Goal: Task Accomplishment & Management: Use online tool/utility

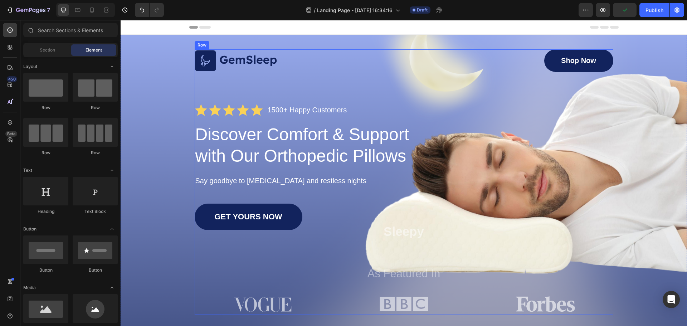
click at [230, 68] on img at bounding box center [236, 60] width 83 height 21
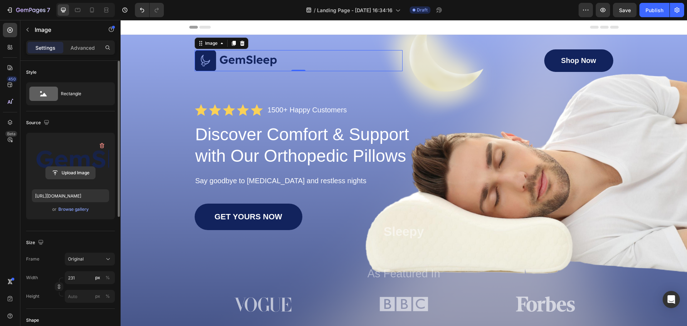
click at [83, 171] on input "file" at bounding box center [70, 173] width 49 height 12
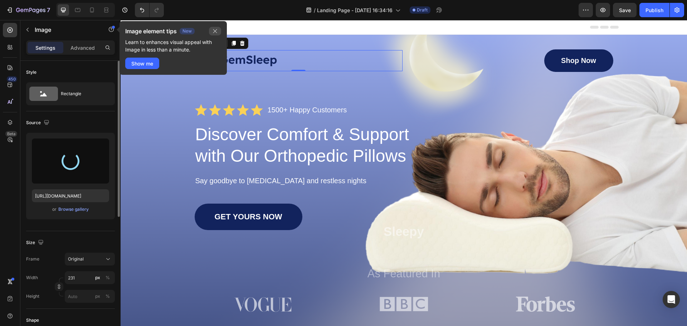
click at [216, 30] on icon "button" at bounding box center [215, 31] width 4 height 4
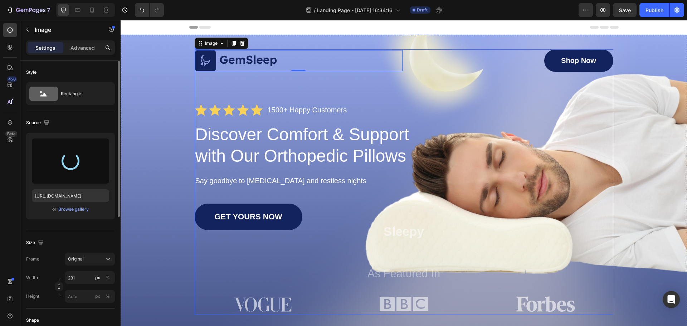
type input "[URL][DOMAIN_NAME]"
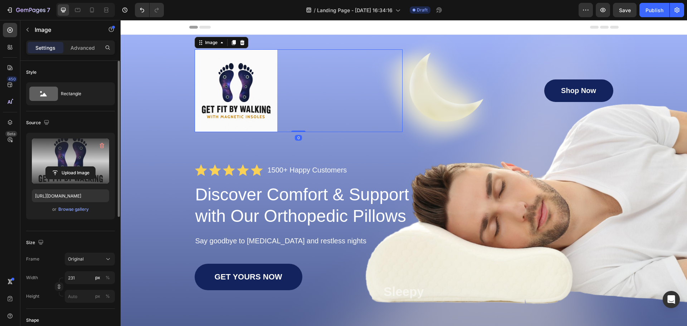
drag, startPoint x: 295, startPoint y: 131, endPoint x: 299, endPoint y: 107, distance: 23.6
click at [299, 107] on div "Image 0" at bounding box center [299, 90] width 208 height 83
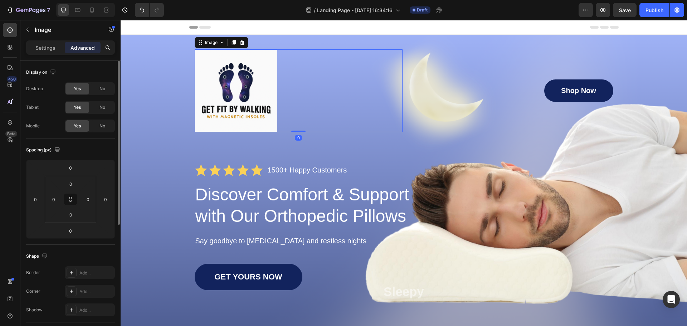
click at [262, 96] on img at bounding box center [236, 90] width 83 height 83
click at [372, 98] on div at bounding box center [299, 90] width 208 height 83
click at [490, 94] on div "Shop Now Button" at bounding box center [509, 90] width 208 height 23
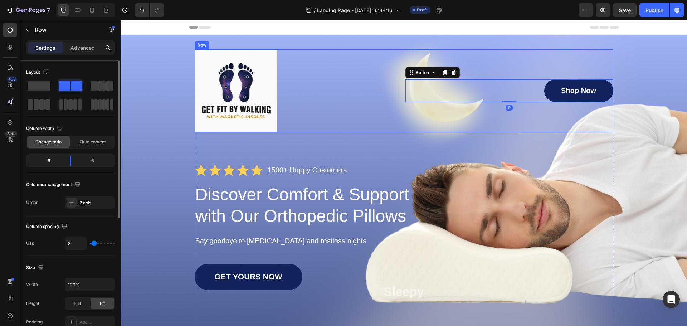
click at [555, 112] on div "Shop Now Button 0" at bounding box center [509, 90] width 208 height 83
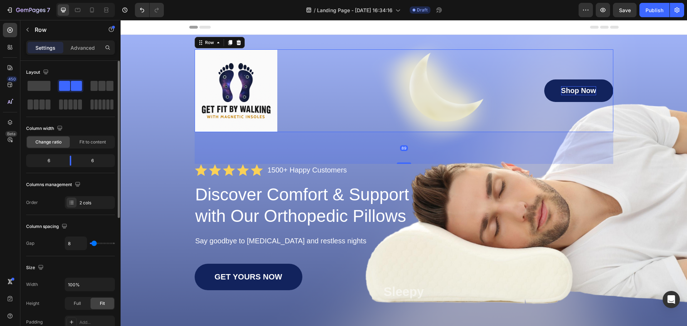
click at [574, 87] on p "Shop Now" at bounding box center [578, 90] width 35 height 9
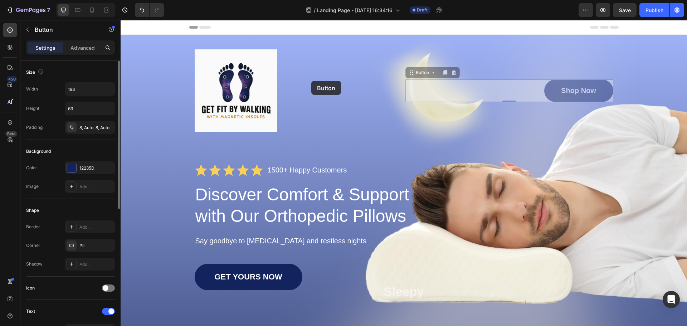
drag, startPoint x: 533, startPoint y: 91, endPoint x: 318, endPoint y: 85, distance: 215.4
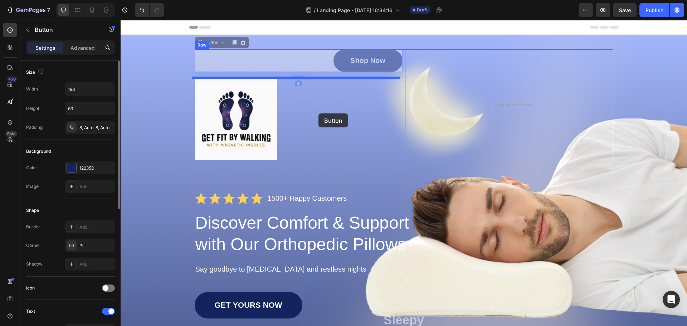
drag, startPoint x: 310, startPoint y: 59, endPoint x: 318, endPoint y: 113, distance: 54.7
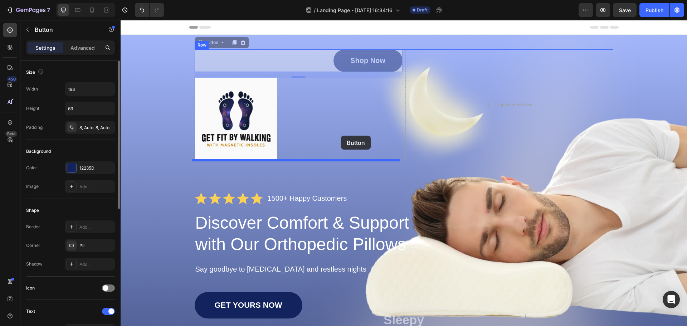
drag, startPoint x: 322, startPoint y: 56, endPoint x: 341, endPoint y: 135, distance: 81.3
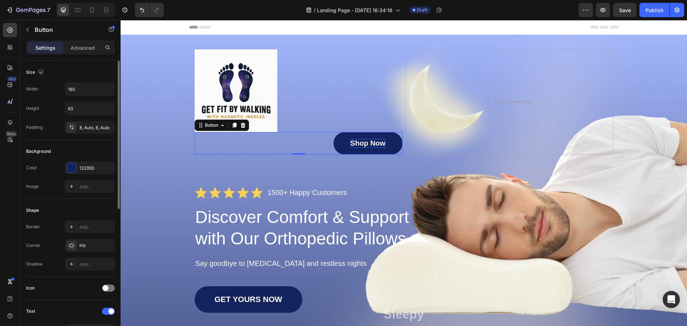
click at [361, 143] on p "Shop Now" at bounding box center [367, 143] width 35 height 9
click at [267, 142] on div "Shop Now Button 16" at bounding box center [299, 143] width 208 height 23
click at [220, 125] on icon at bounding box center [223, 125] width 6 height 6
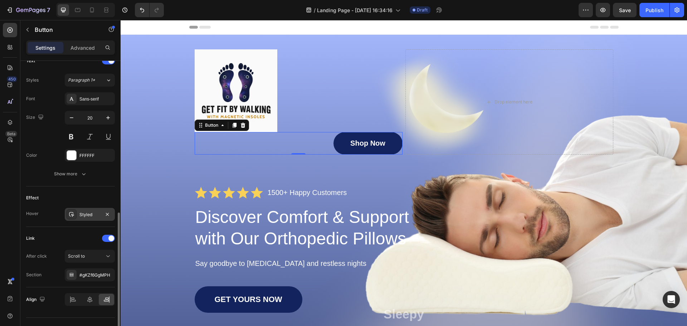
scroll to position [265, 0]
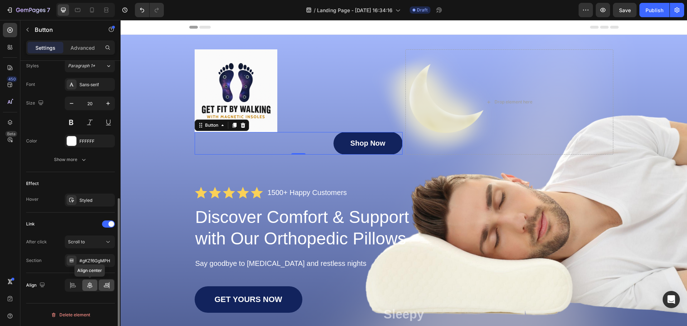
click at [87, 286] on icon at bounding box center [89, 285] width 7 height 7
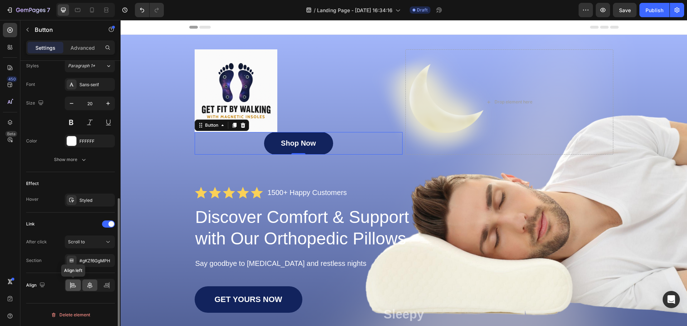
click at [78, 285] on div at bounding box center [72, 284] width 15 height 11
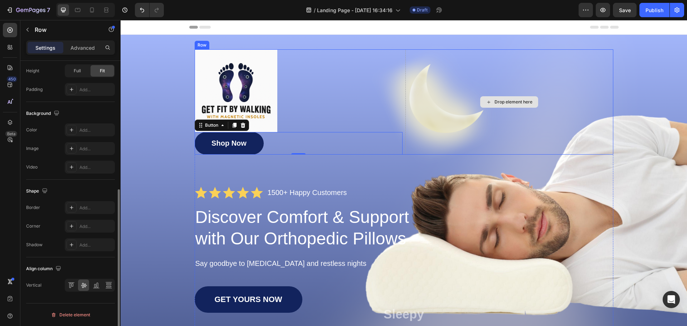
click at [427, 121] on div "Drop element here" at bounding box center [509, 101] width 208 height 105
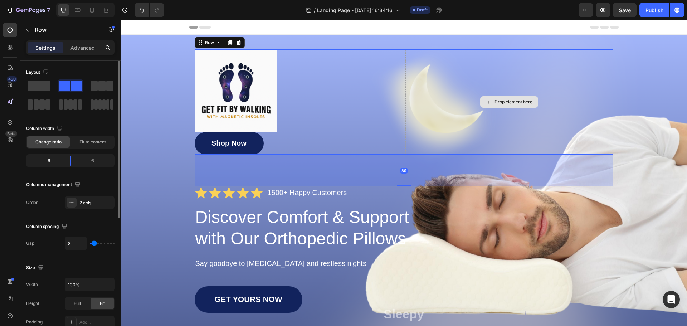
click at [465, 124] on div "Drop element here" at bounding box center [509, 101] width 208 height 105
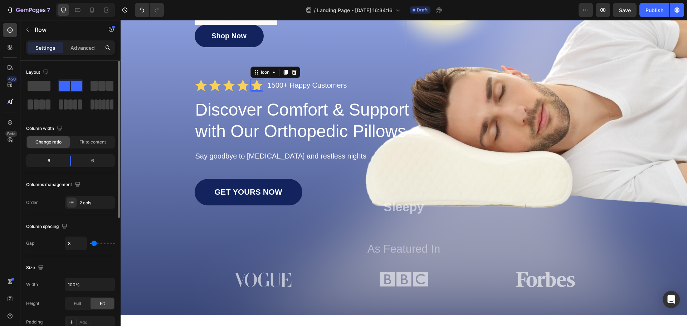
click at [258, 91] on div "Icon 0" at bounding box center [256, 85] width 13 height 13
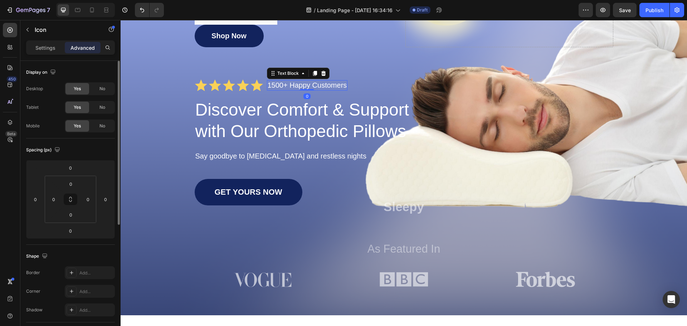
click at [284, 87] on p "1500+ Happy Customers" at bounding box center [307, 85] width 79 height 9
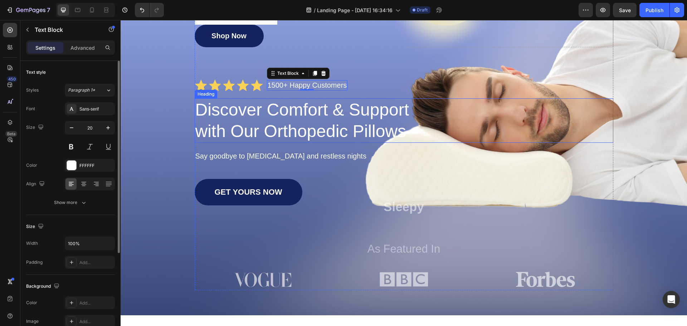
click at [314, 123] on h1 "Discover Comfort & Support with Our Orthopedic Pillows" at bounding box center [307, 120] width 225 height 44
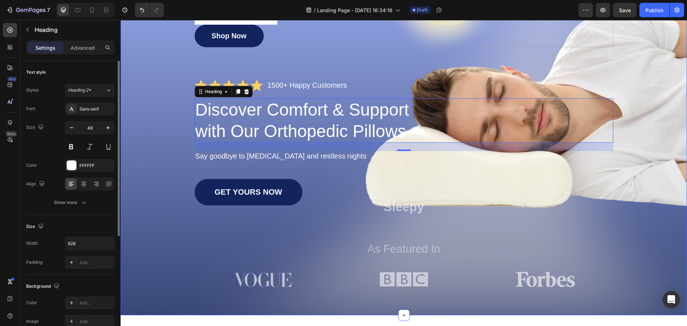
scroll to position [0, 0]
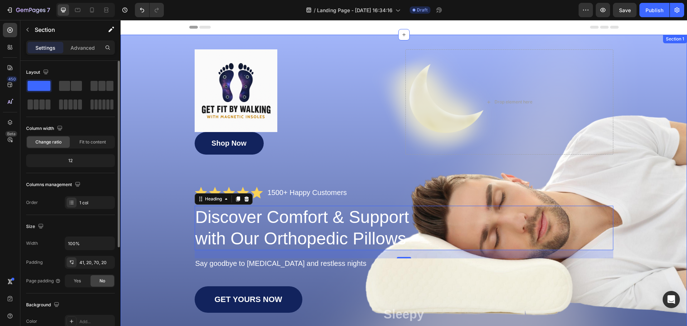
click at [148, 66] on div "Image Shop Now Button Drop element here Row Icon Icon Icon Icon Icon Icon List …" at bounding box center [404, 223] width 552 height 348
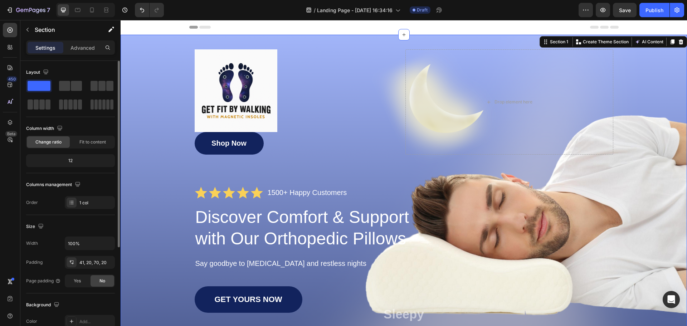
click at [45, 88] on span at bounding box center [39, 86] width 23 height 10
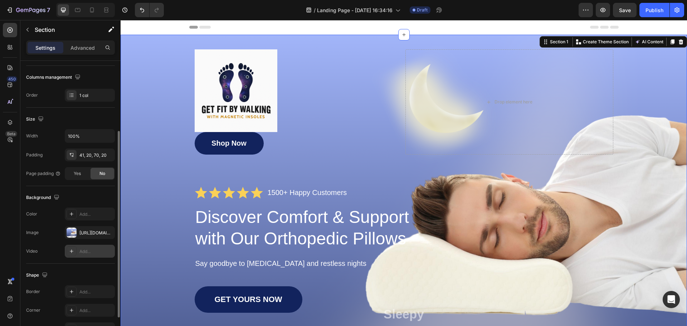
scroll to position [151, 0]
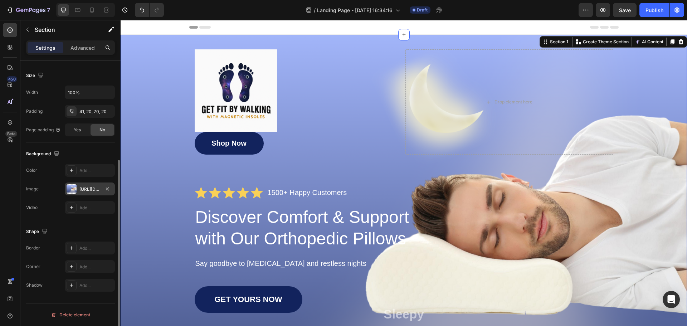
click at [90, 189] on div "[URL][DOMAIN_NAME]" at bounding box center [89, 189] width 21 height 6
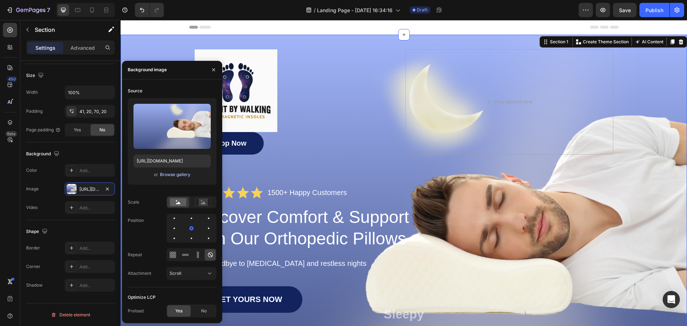
click at [177, 175] on div "Browse gallery" at bounding box center [175, 174] width 30 height 6
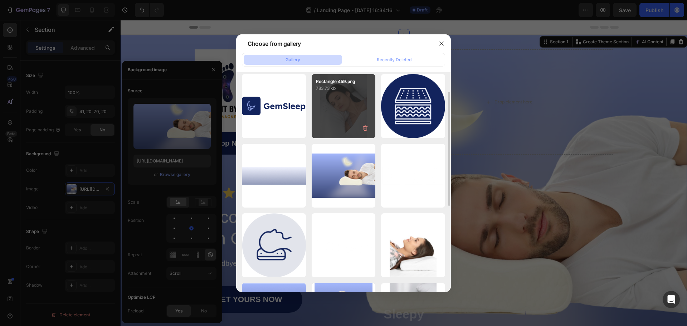
scroll to position [0, 0]
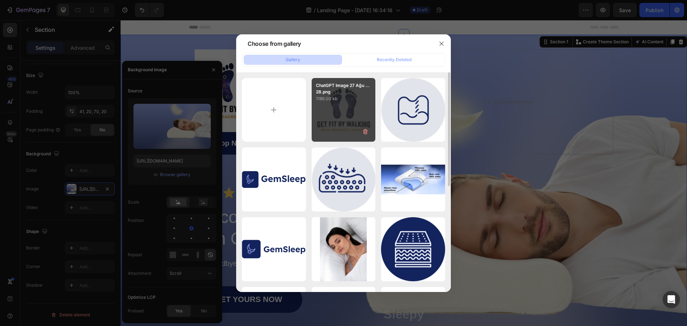
click at [345, 112] on div "ChatGPT Image 27 Ağu ...28.png 1186.00 kb" at bounding box center [344, 110] width 64 height 64
type input "[URL][DOMAIN_NAME]"
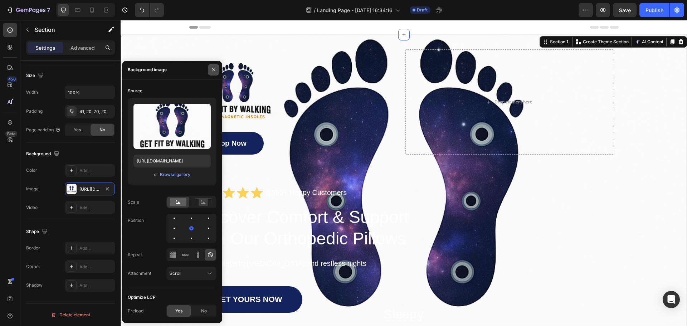
click at [215, 70] on icon "button" at bounding box center [214, 70] width 6 height 6
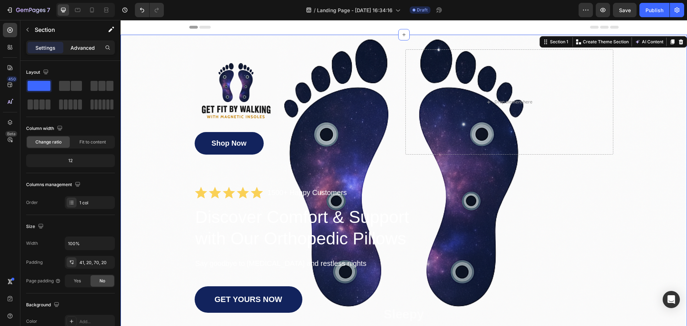
click at [87, 49] on p "Advanced" at bounding box center [82, 48] width 24 height 8
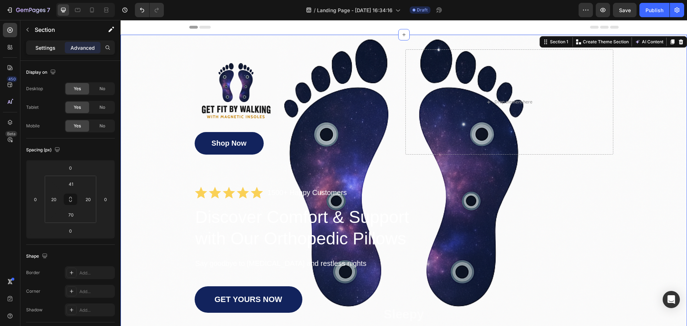
click at [50, 49] on p "Settings" at bounding box center [45, 48] width 20 height 8
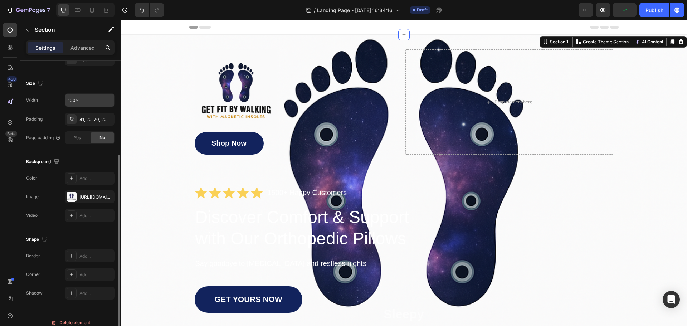
scroll to position [151, 0]
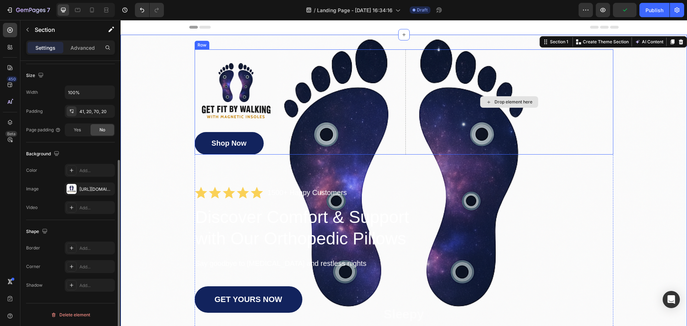
click at [632, 151] on div "Image Shop Now Button Drop element here Row Icon Icon Icon Icon Icon Icon List …" at bounding box center [404, 223] width 552 height 348
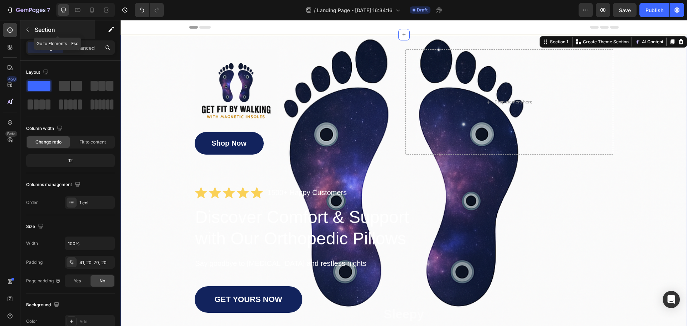
click at [28, 28] on icon "button" at bounding box center [28, 30] width 6 height 6
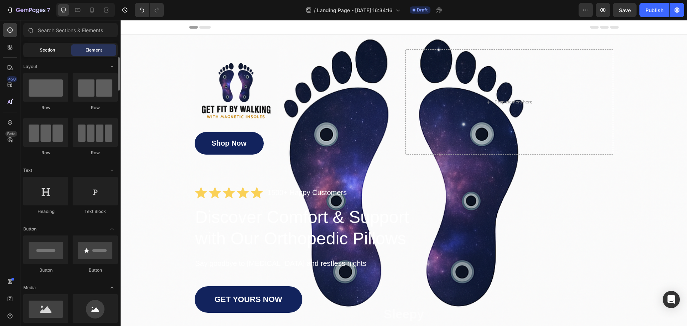
click at [46, 49] on span "Section" at bounding box center [47, 50] width 15 height 6
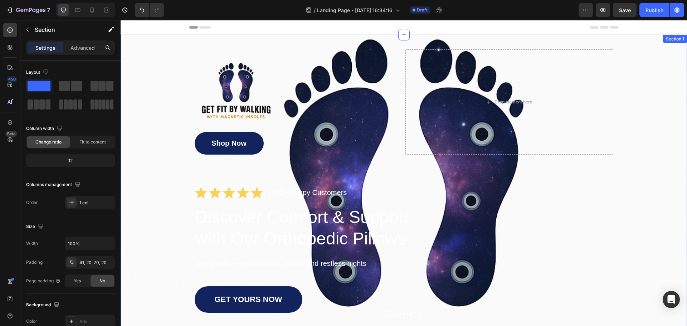
click at [649, 75] on div "Image Shop Now Button Drop element here Row Icon Icon Icon Icon Icon Icon List …" at bounding box center [404, 223] width 552 height 348
click at [636, 45] on button "AI Content" at bounding box center [648, 42] width 31 height 9
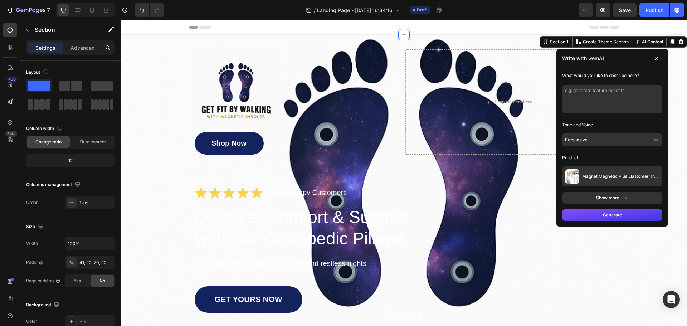
click at [604, 99] on textarea at bounding box center [612, 99] width 100 height 29
click at [673, 79] on div "Image Shop Now Button Drop element here Row Icon Icon Icon Icon Icon Icon List …" at bounding box center [404, 223] width 552 height 348
click at [642, 40] on button "AI Content" at bounding box center [648, 42] width 31 height 9
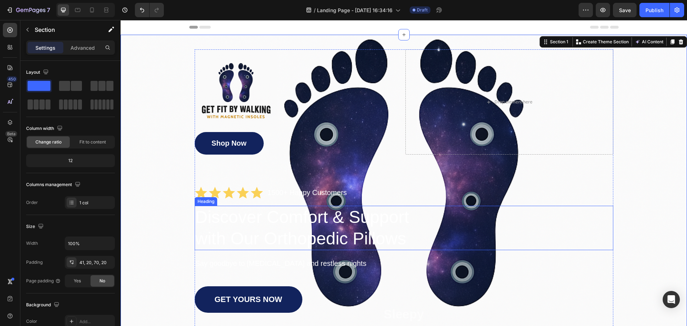
click at [543, 244] on div "Discover Comfort & Support with Our Orthopedic Pillows" at bounding box center [404, 228] width 419 height 44
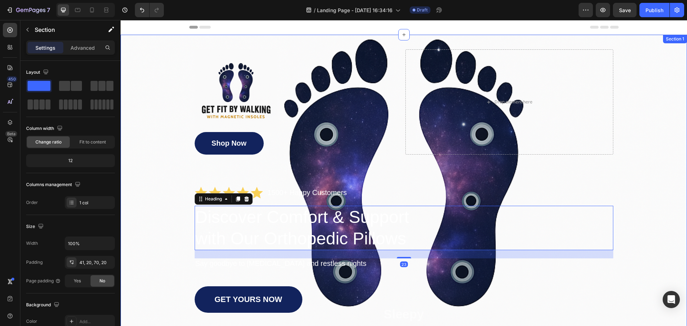
click at [629, 231] on div "Image Shop Now Button Drop element here Row Icon Icon Icon Icon Icon Icon List …" at bounding box center [404, 223] width 552 height 348
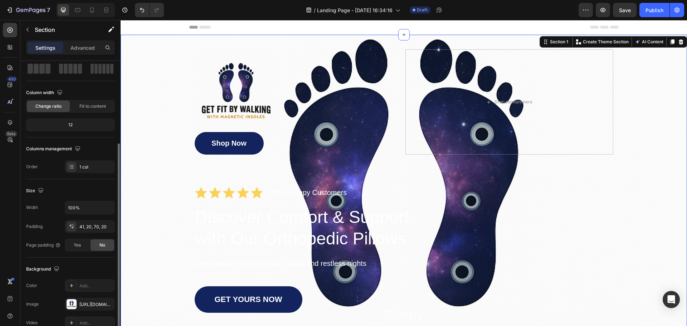
scroll to position [72, 0]
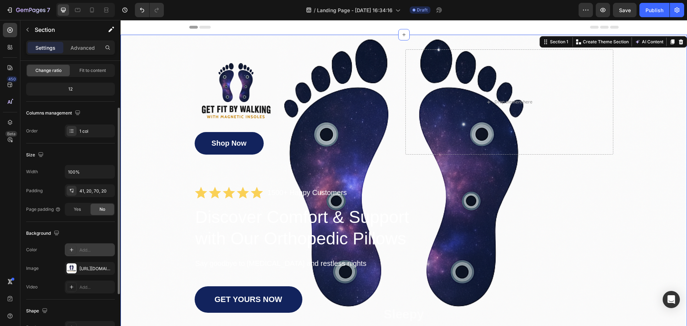
click at [77, 246] on div "Add..." at bounding box center [90, 249] width 50 height 13
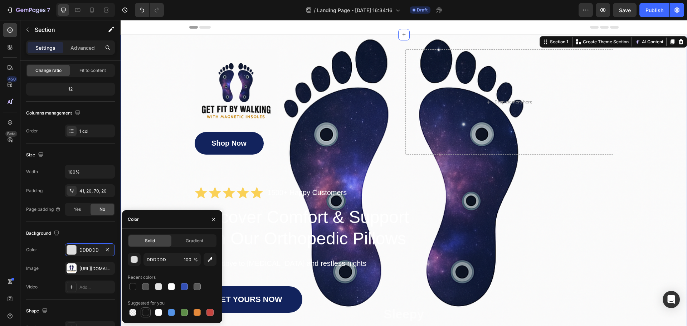
click at [143, 311] on div at bounding box center [145, 312] width 7 height 7
type input "151515"
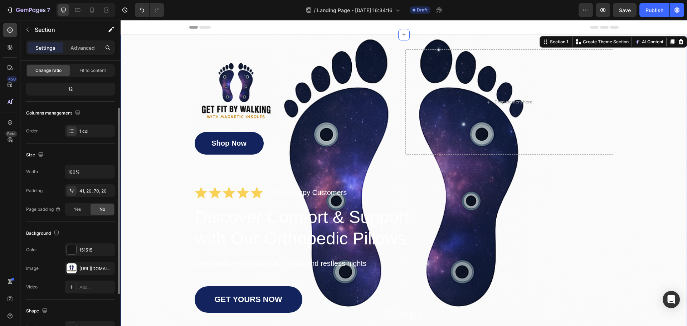
click at [93, 227] on div "Background The changes might be hidden by the image and the video. Color 151515…" at bounding box center [70, 261] width 89 height 78
click at [78, 248] on div "151515" at bounding box center [90, 249] width 50 height 13
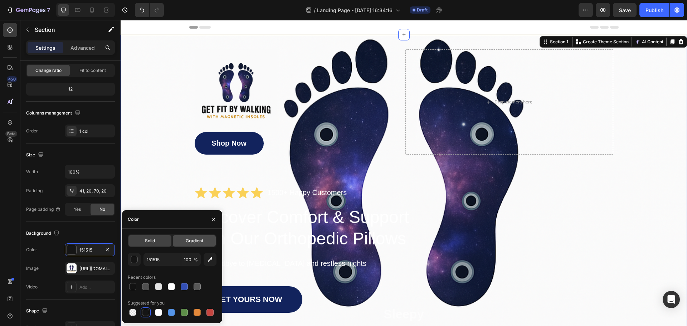
click at [186, 241] on span "Gradient" at bounding box center [195, 241] width 18 height 6
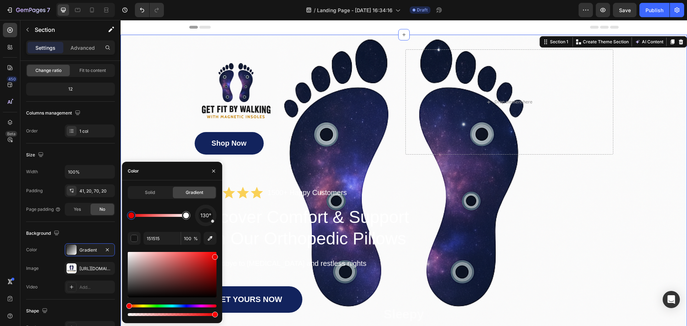
click at [219, 255] on div "Solid Gradient 130° 151515 100 %" at bounding box center [172, 251] width 100 height 131
type input "EA0000"
click at [216, 169] on icon "button" at bounding box center [214, 171] width 6 height 6
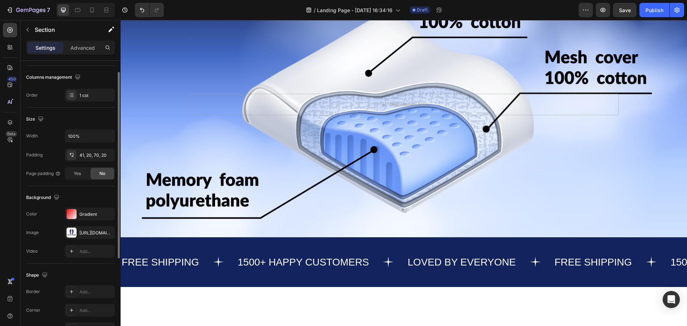
scroll to position [143, 0]
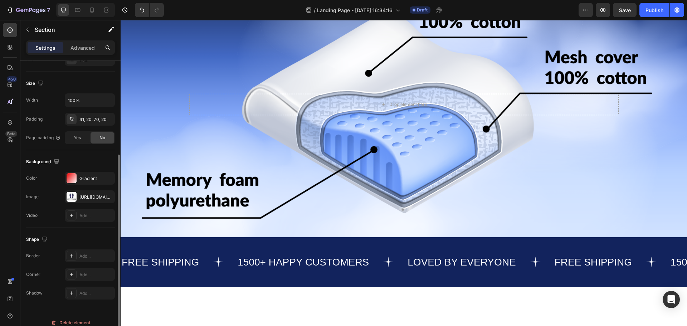
click at [36, 160] on div "Background" at bounding box center [43, 162] width 35 height 10
click at [54, 160] on icon "button" at bounding box center [56, 161] width 7 height 7
click at [58, 187] on icon "button" at bounding box center [57, 186] width 5 height 4
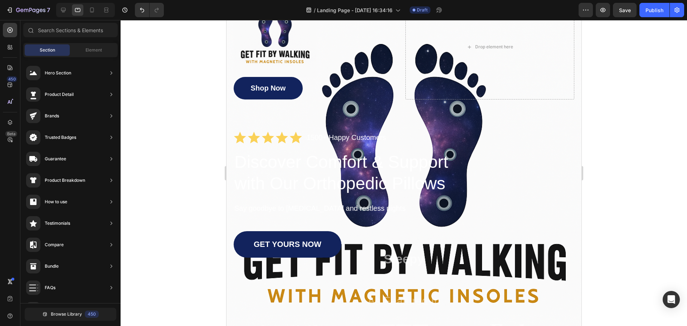
scroll to position [103, 0]
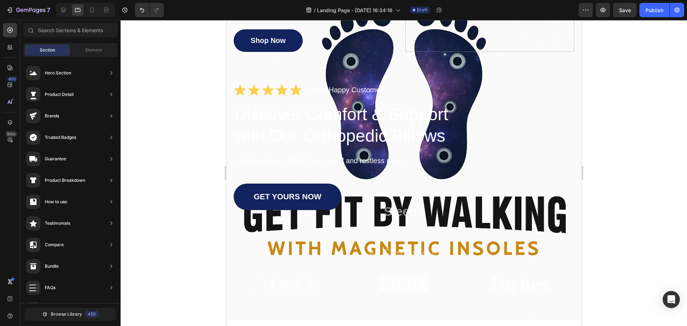
click at [505, 238] on div "Image Shop Now Button Drop element here Row Icon Icon Icon Icon Icon Icon List …" at bounding box center [403, 121] width 341 height 348
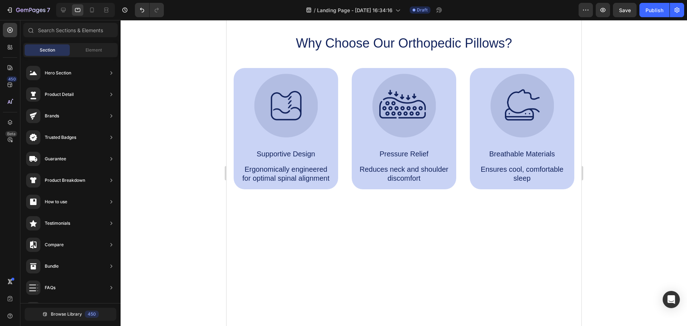
click at [434, 148] on div "Image Pressure Relief Text Block Reduces neck and shoulder discomfort Text Block" at bounding box center [403, 129] width 93 height 110
click at [464, 151] on div "Image Supportive Design Text Block Ergonomically engineered for optimal spinal …" at bounding box center [403, 128] width 341 height 121
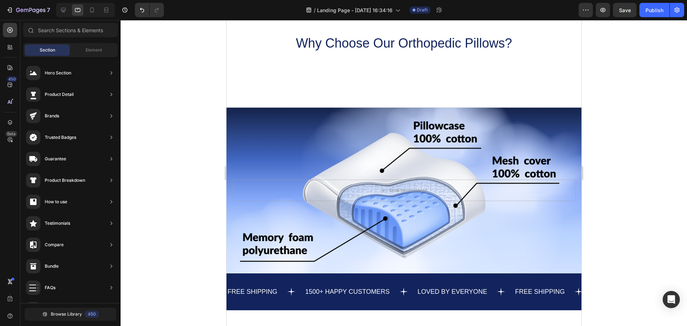
scroll to position [0, 0]
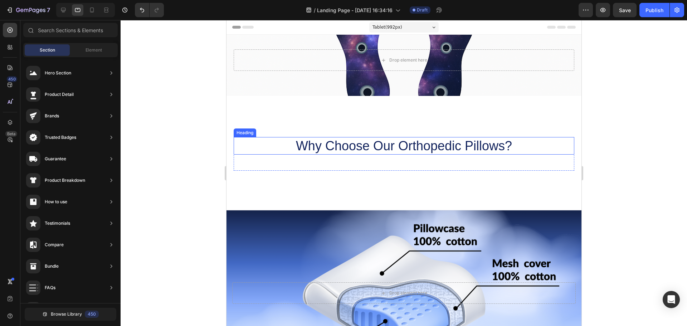
click at [449, 153] on h2 "Why Choose Our Orthopedic Pillows?" at bounding box center [403, 146] width 341 height 18
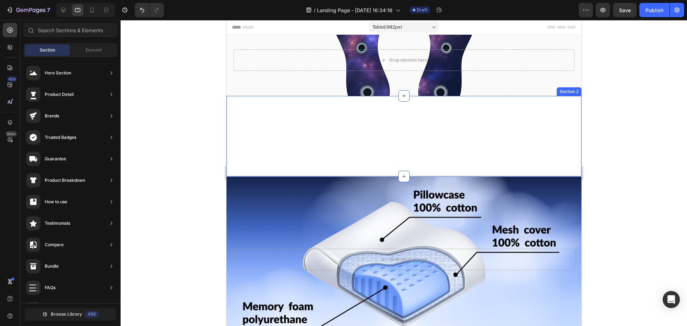
click at [449, 147] on div "Image Supportive Design Text Block Ergonomically engineered for optimal spinal …" at bounding box center [403, 136] width 355 height 80
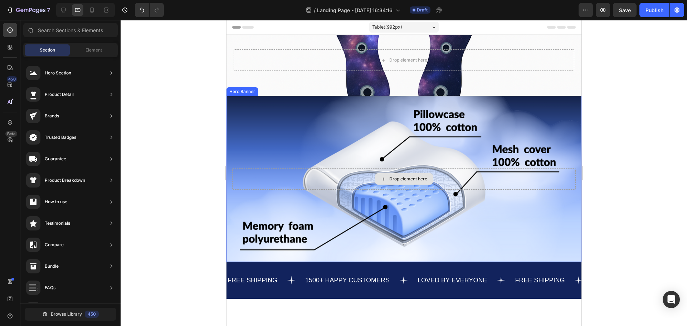
click at [474, 191] on div "Drop element here" at bounding box center [403, 178] width 355 height 33
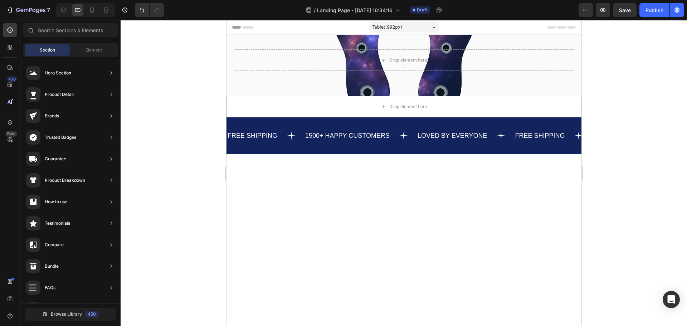
click at [448, 137] on p "LOVED BY EVERYONE" at bounding box center [451, 136] width 69 height 8
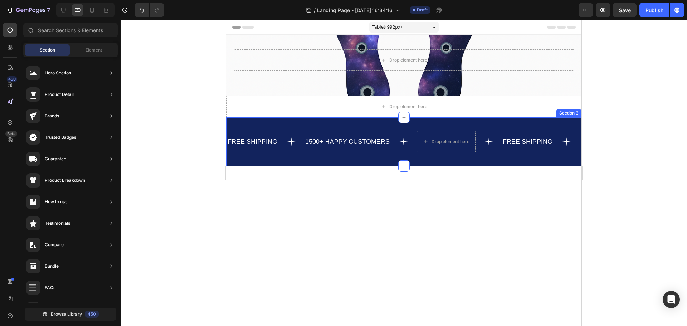
click at [413, 146] on div "1500+ HAPPY CUSTOMERS Text" at bounding box center [360, 142] width 112 height 10
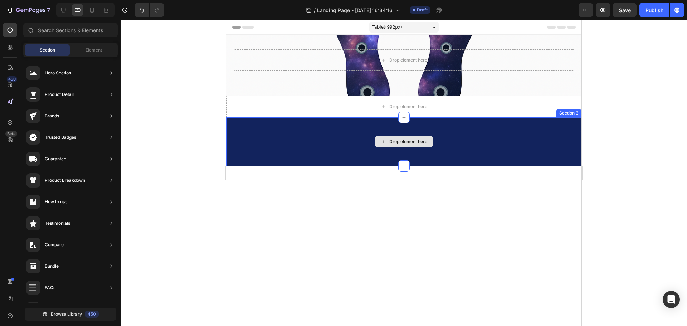
click at [375, 142] on div "Drop element here" at bounding box center [404, 141] width 58 height 11
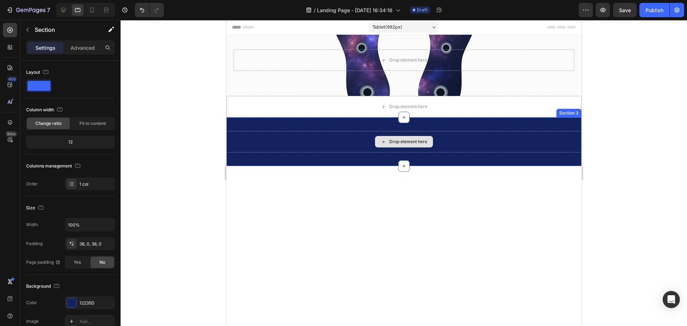
click at [374, 151] on div "Drop element here" at bounding box center [403, 141] width 355 height 21
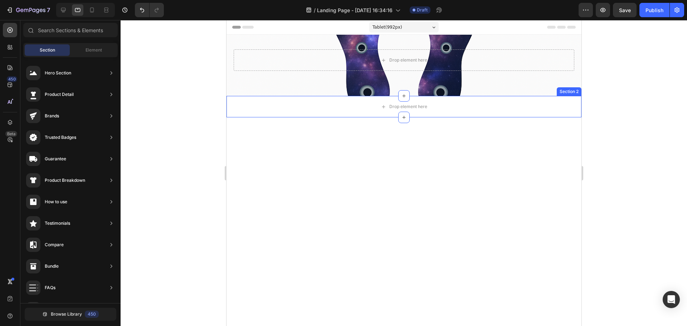
click at [404, 103] on div "Drop element here" at bounding box center [404, 106] width 58 height 11
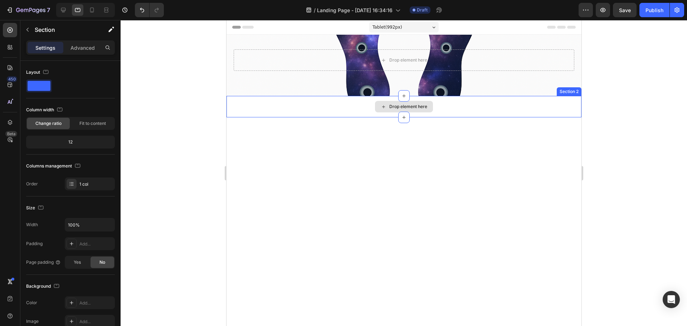
click at [484, 112] on div "Drop element here" at bounding box center [403, 106] width 355 height 21
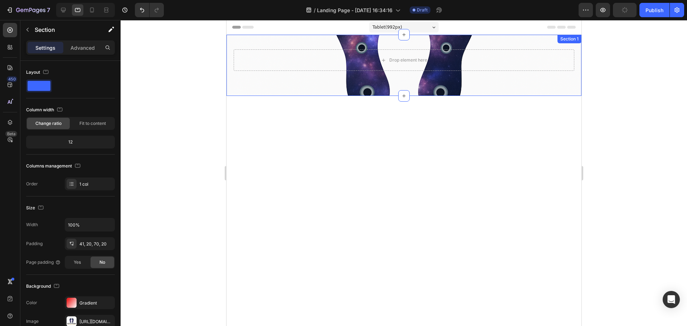
click at [437, 80] on div "Drop element here Section 1" at bounding box center [403, 65] width 355 height 61
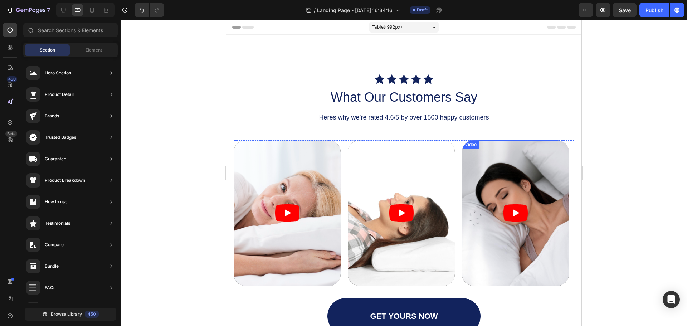
click at [456, 175] on div "Video Video Video" at bounding box center [403, 213] width 341 height 146
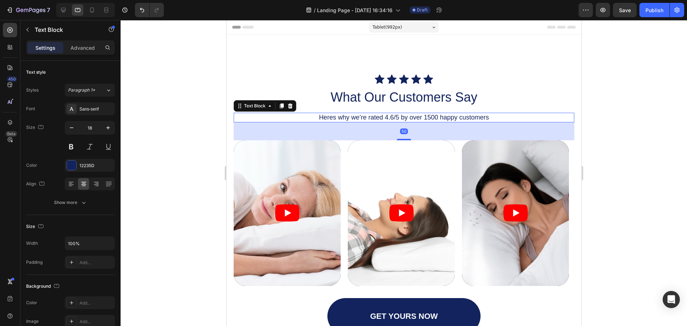
click at [448, 113] on div "Heres why we’re rated 4.6/5 by over 1500 happy customers" at bounding box center [403, 118] width 341 height 10
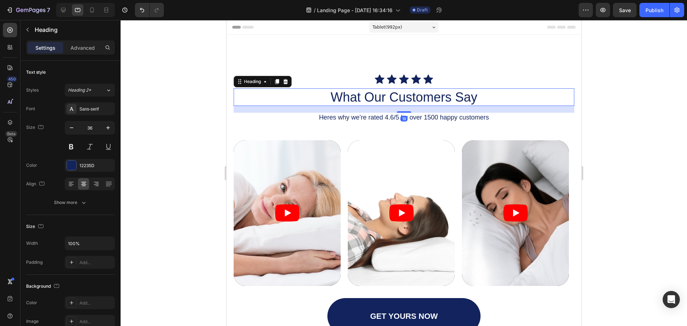
click at [450, 98] on h2 "What Our Customers Say" at bounding box center [403, 97] width 341 height 18
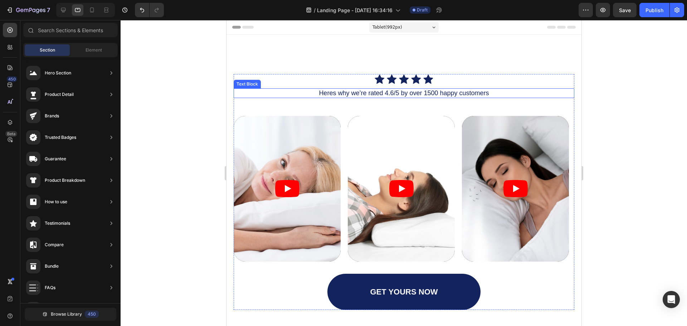
click at [454, 81] on div "Icon Icon Icon Icon Icon" at bounding box center [403, 79] width 341 height 10
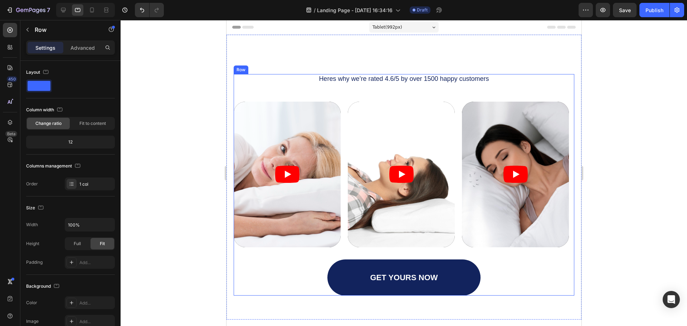
click at [456, 86] on div "Heres why we’re rated 4.6/5 by over 1500 happy customers Text Block Video Video…" at bounding box center [403, 184] width 341 height 221
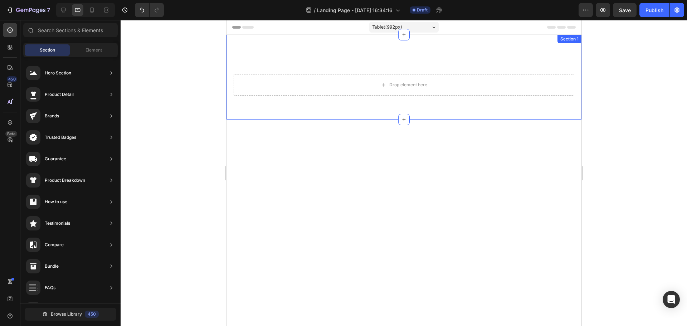
click at [458, 104] on div "Drop element here Section 1" at bounding box center [403, 77] width 355 height 85
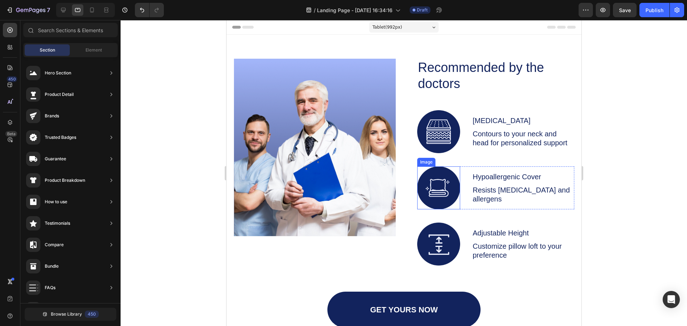
click at [376, 154] on img at bounding box center [314, 147] width 162 height 177
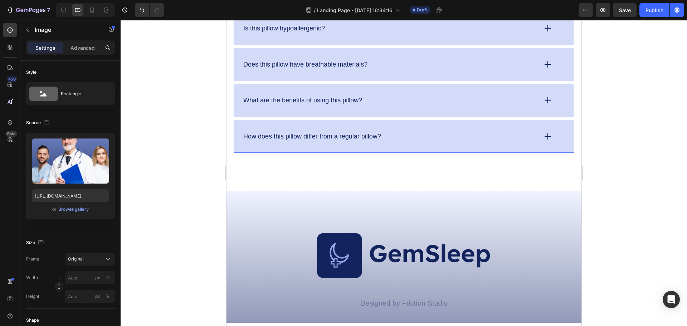
scroll to position [1567, 0]
